Goal: Transaction & Acquisition: Register for event/course

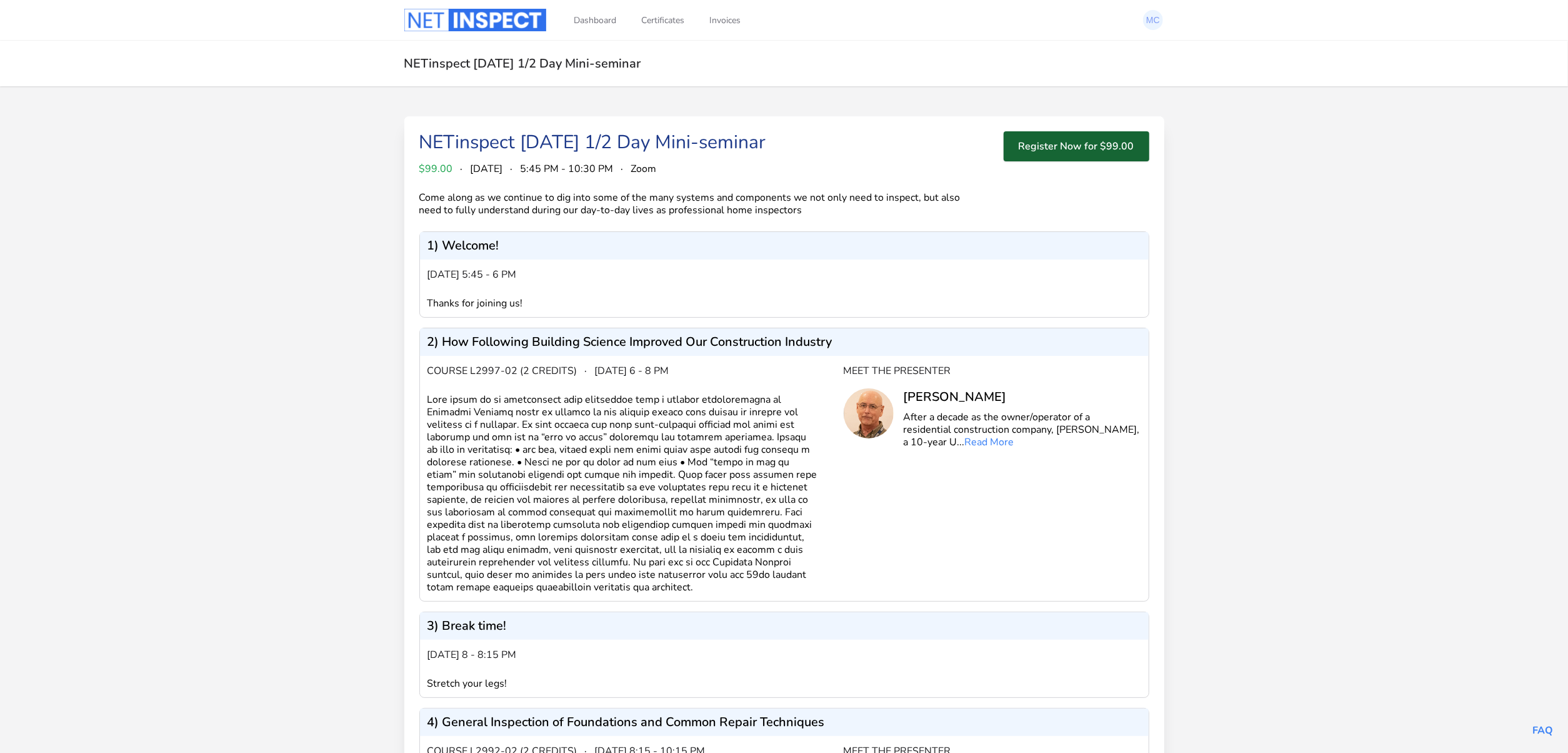
click at [1059, 146] on button "Register Now for $99.00" at bounding box center [1076, 146] width 146 height 30
